Goal: Find specific page/section: Find specific page/section

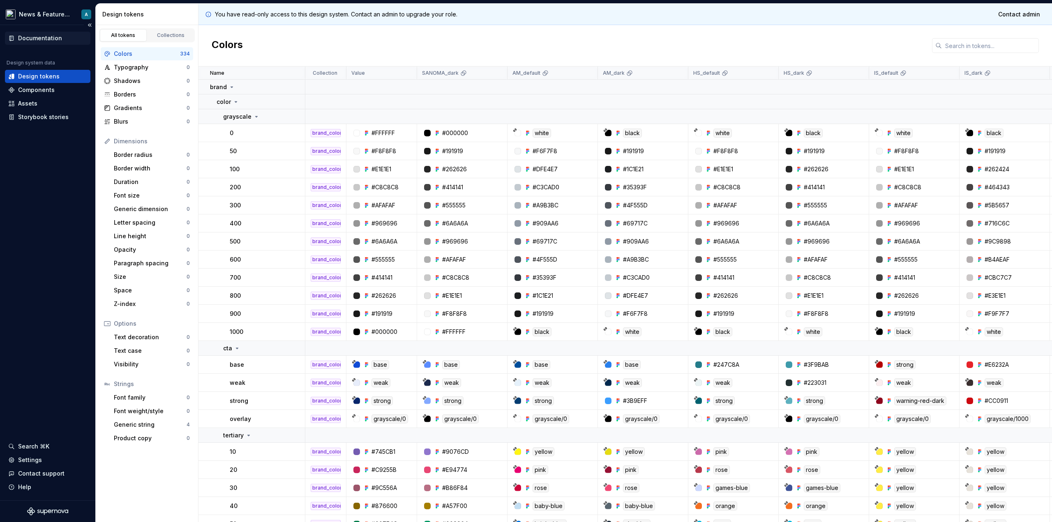
click at [31, 35] on div "Documentation" at bounding box center [40, 38] width 44 height 8
